Goal: Information Seeking & Learning: Compare options

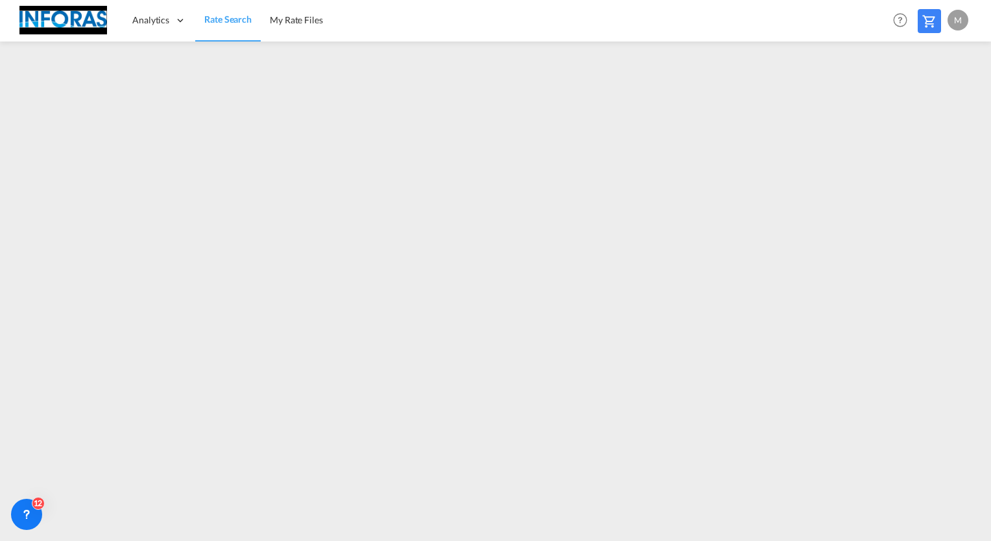
click at [222, 25] on span "Rate Search" at bounding box center [227, 19] width 47 height 13
click at [223, 25] on span "Rate Search" at bounding box center [227, 19] width 47 height 13
click at [94, 19] on img at bounding box center [63, 20] width 88 height 29
click at [228, 21] on span "Rate Search" at bounding box center [227, 19] width 47 height 11
